Goal: Information Seeking & Learning: Find specific fact

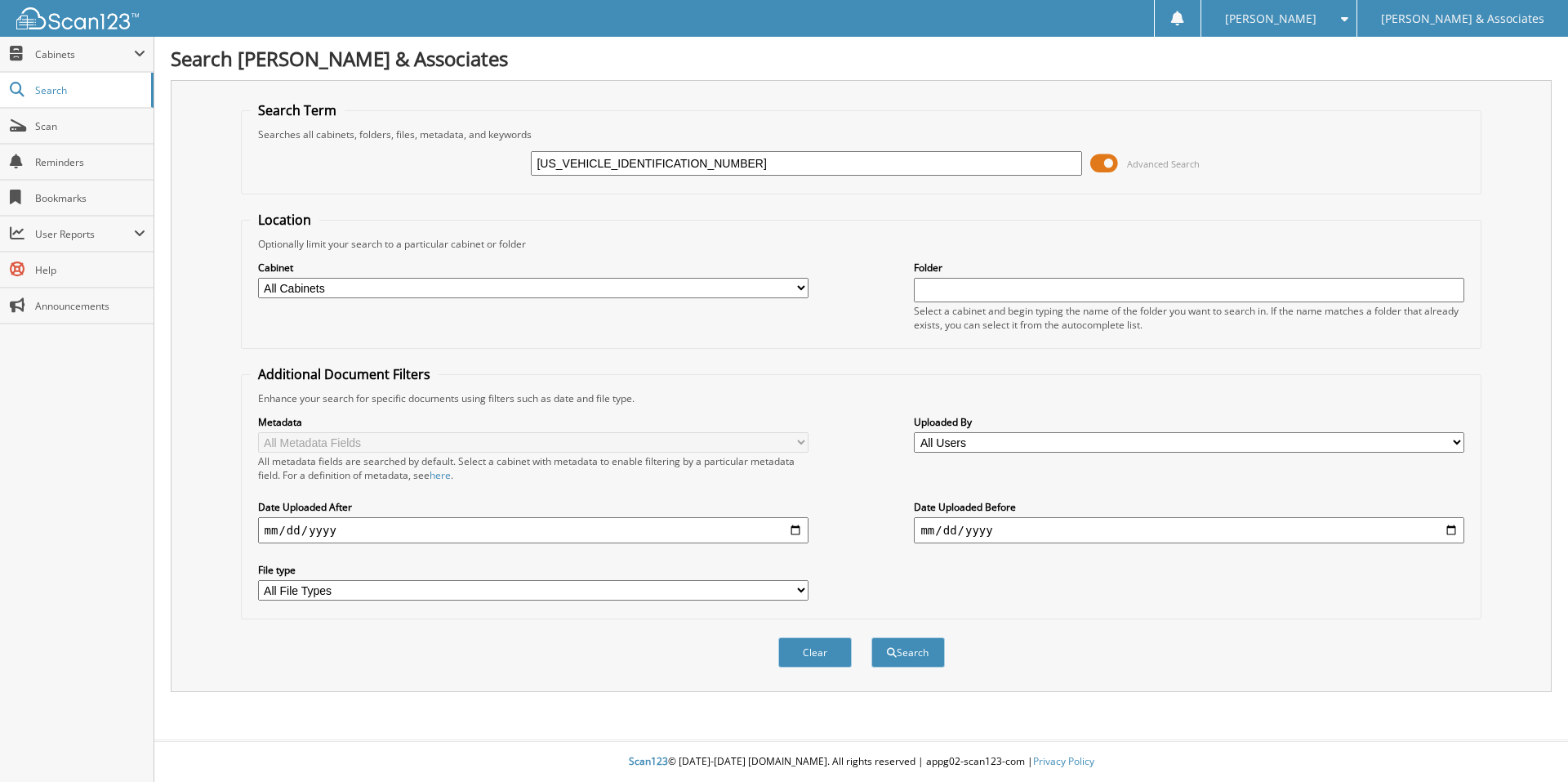
type input "[US_VEHICLE_IDENTIFICATION_NUMBER]"
click at [872, 637] on button "Search" at bounding box center [908, 652] width 74 height 30
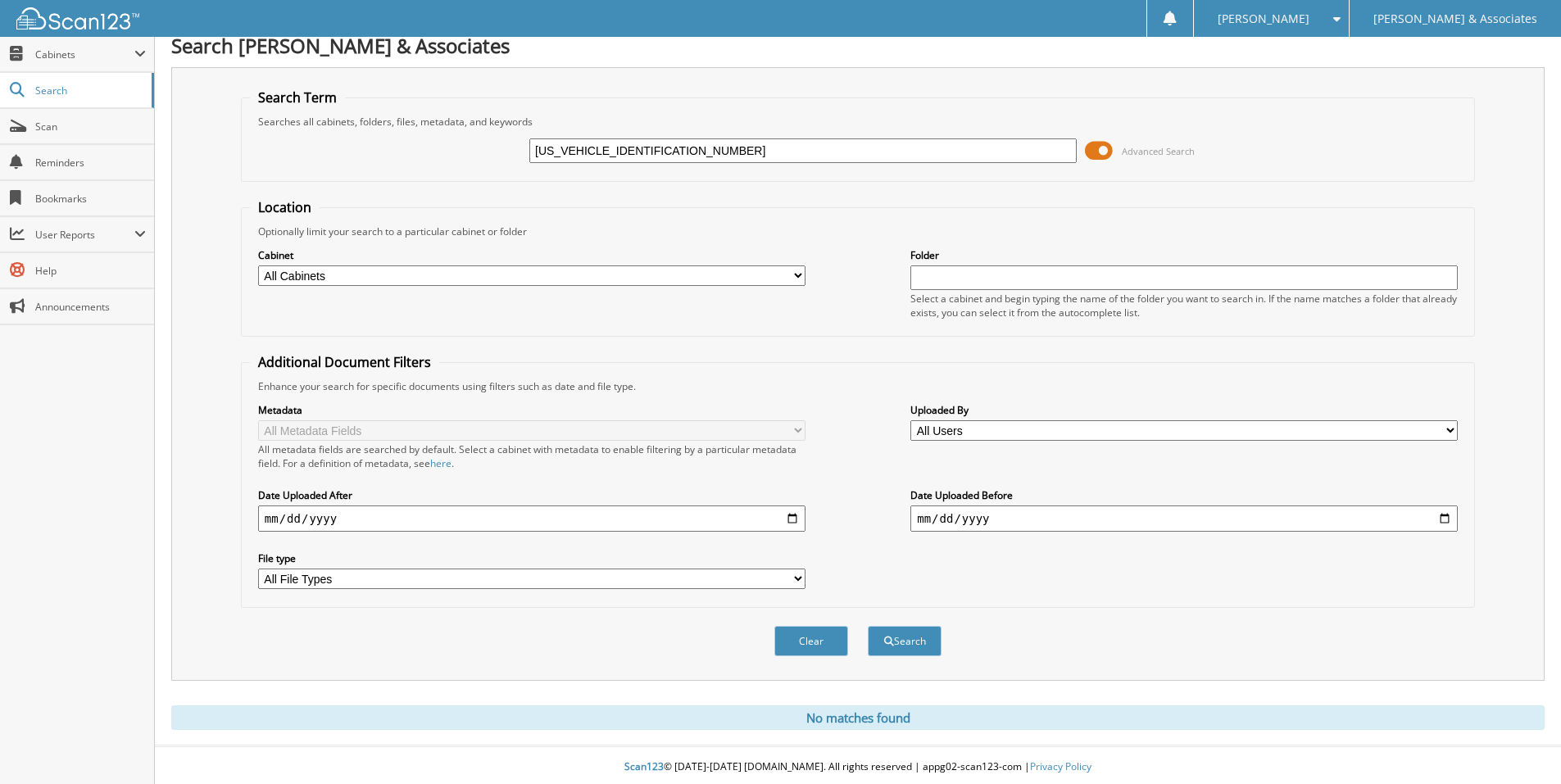
scroll to position [18, 0]
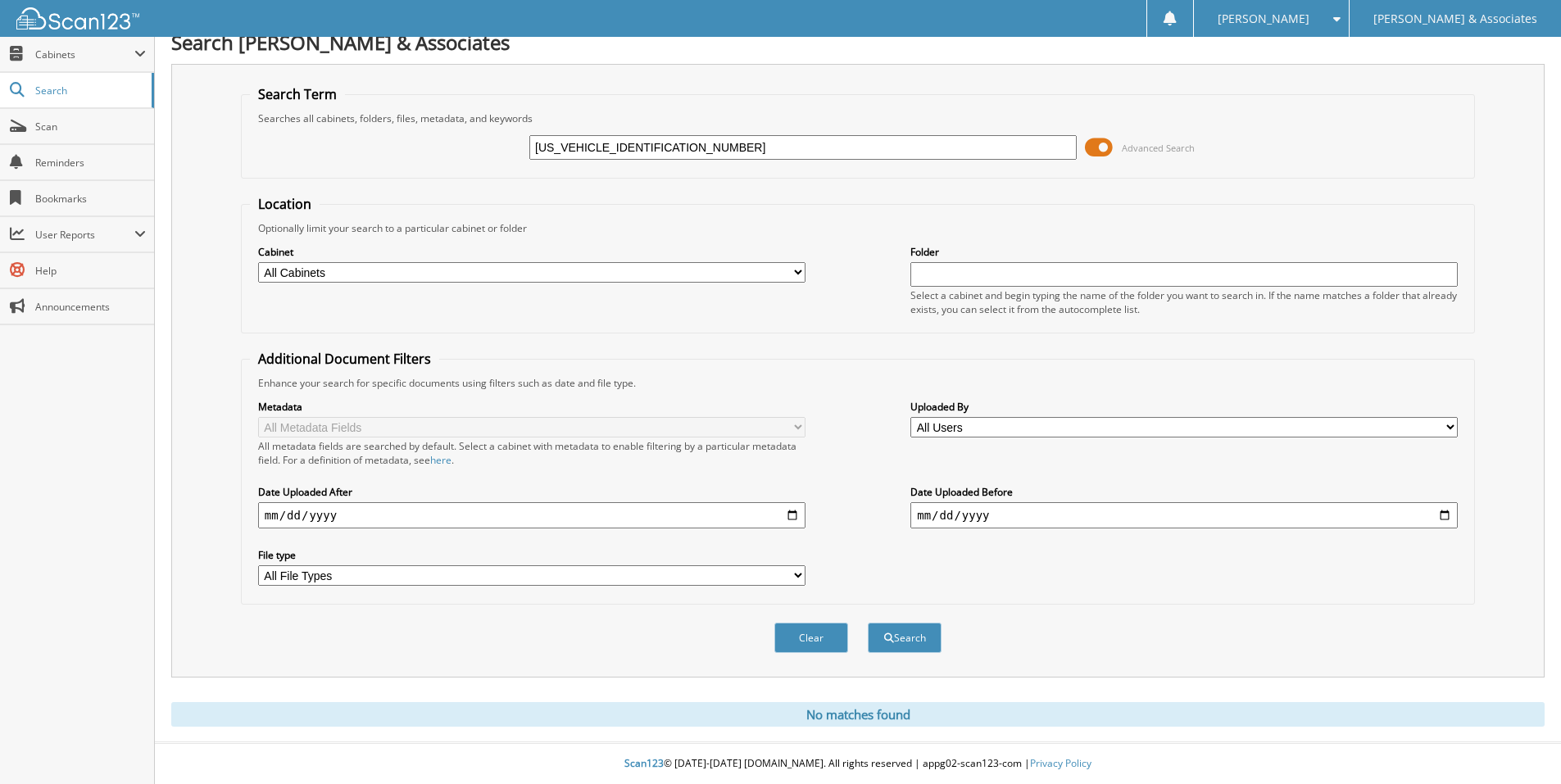
drag, startPoint x: 616, startPoint y: 144, endPoint x: 509, endPoint y: 166, distance: 109.2
click at [509, 166] on div "[US_VEHICLE_IDENTIFICATION_NUMBER] Advanced Search" at bounding box center [858, 147] width 1216 height 44
type input "280238"
click at [868, 623] on button "Search" at bounding box center [905, 638] width 74 height 30
